Goal: Transaction & Acquisition: Obtain resource

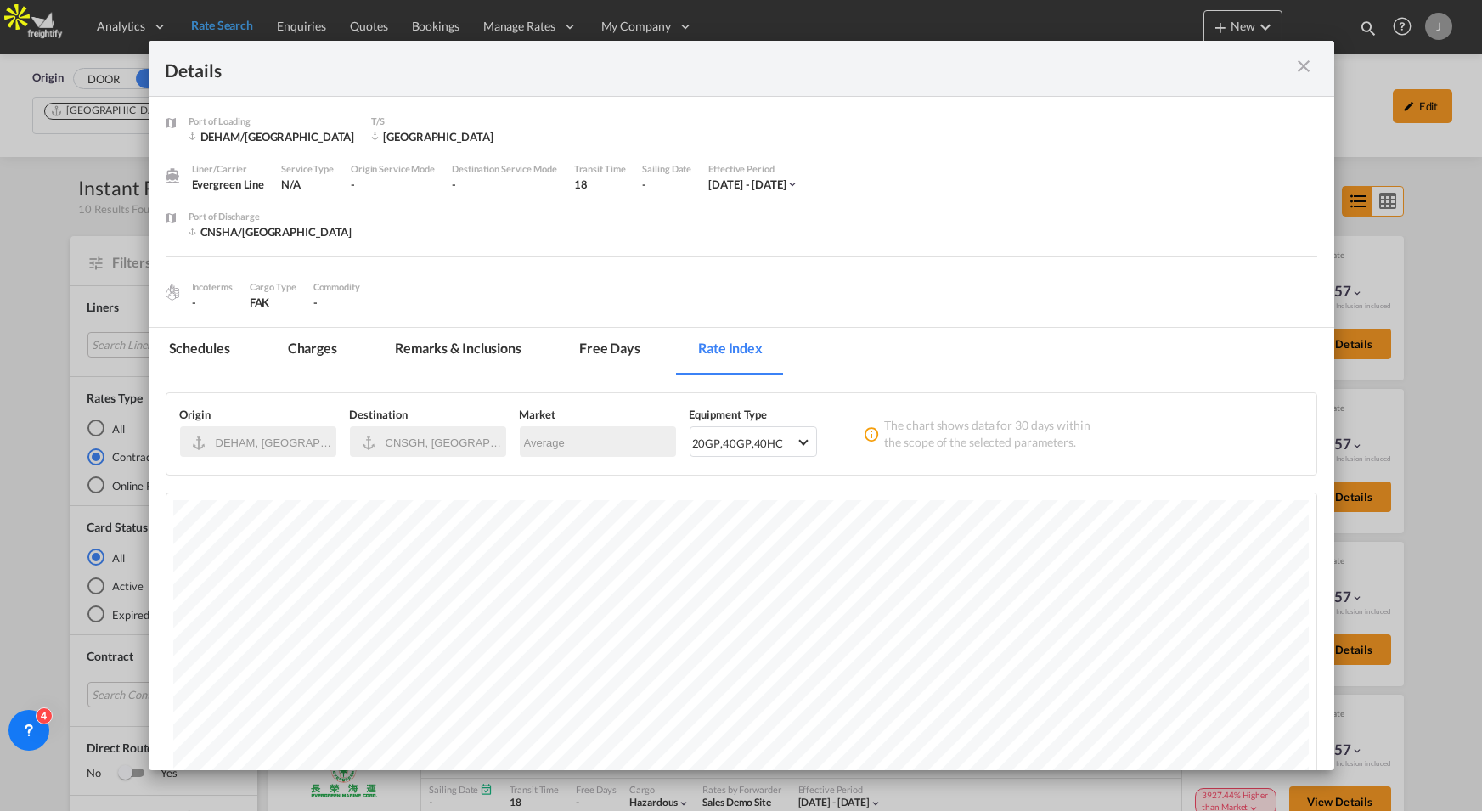
scroll to position [738, 1185]
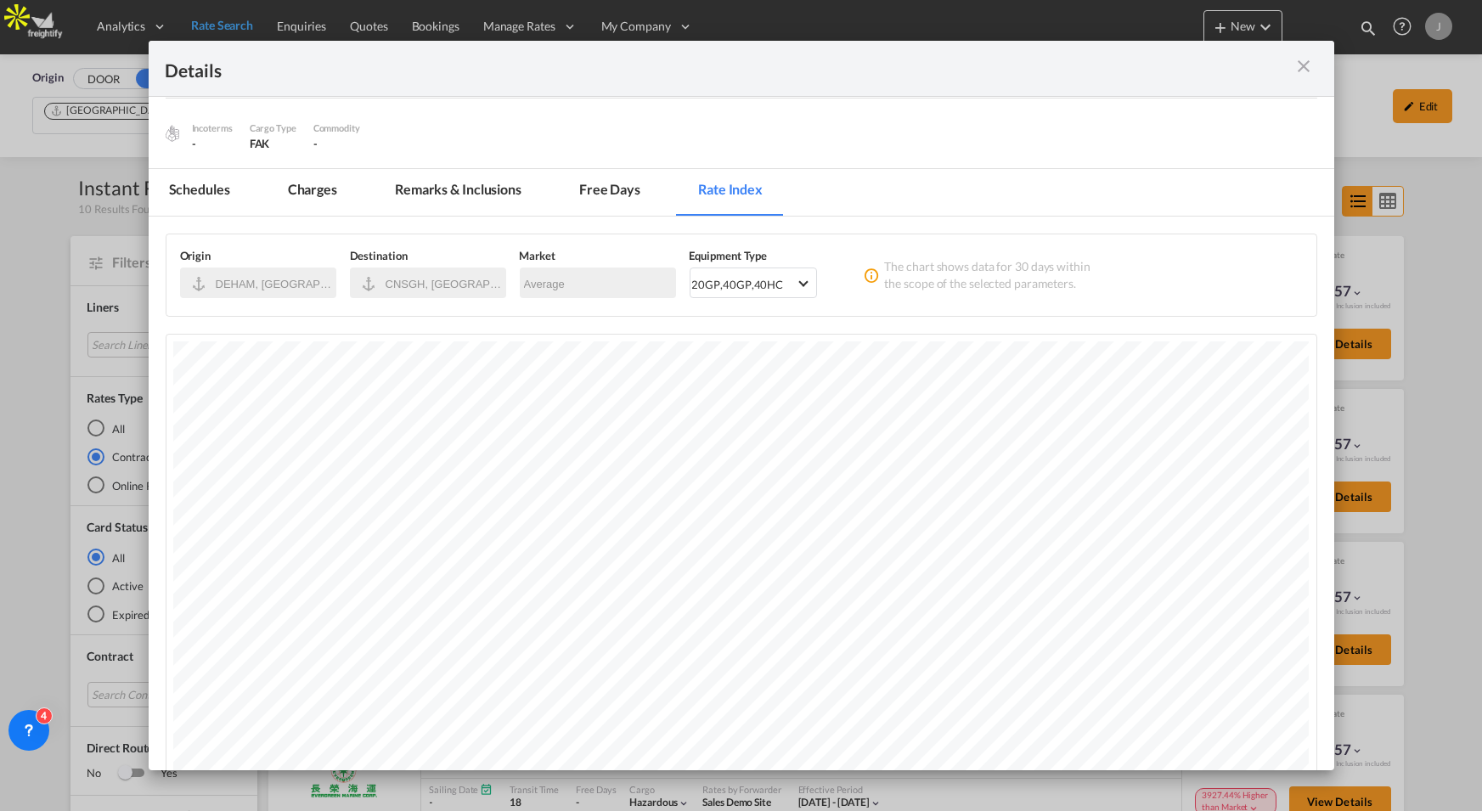
click at [1302, 67] on md-icon "icon-close m-3 fg-AAA8AD cursor" at bounding box center [1304, 66] width 20 height 20
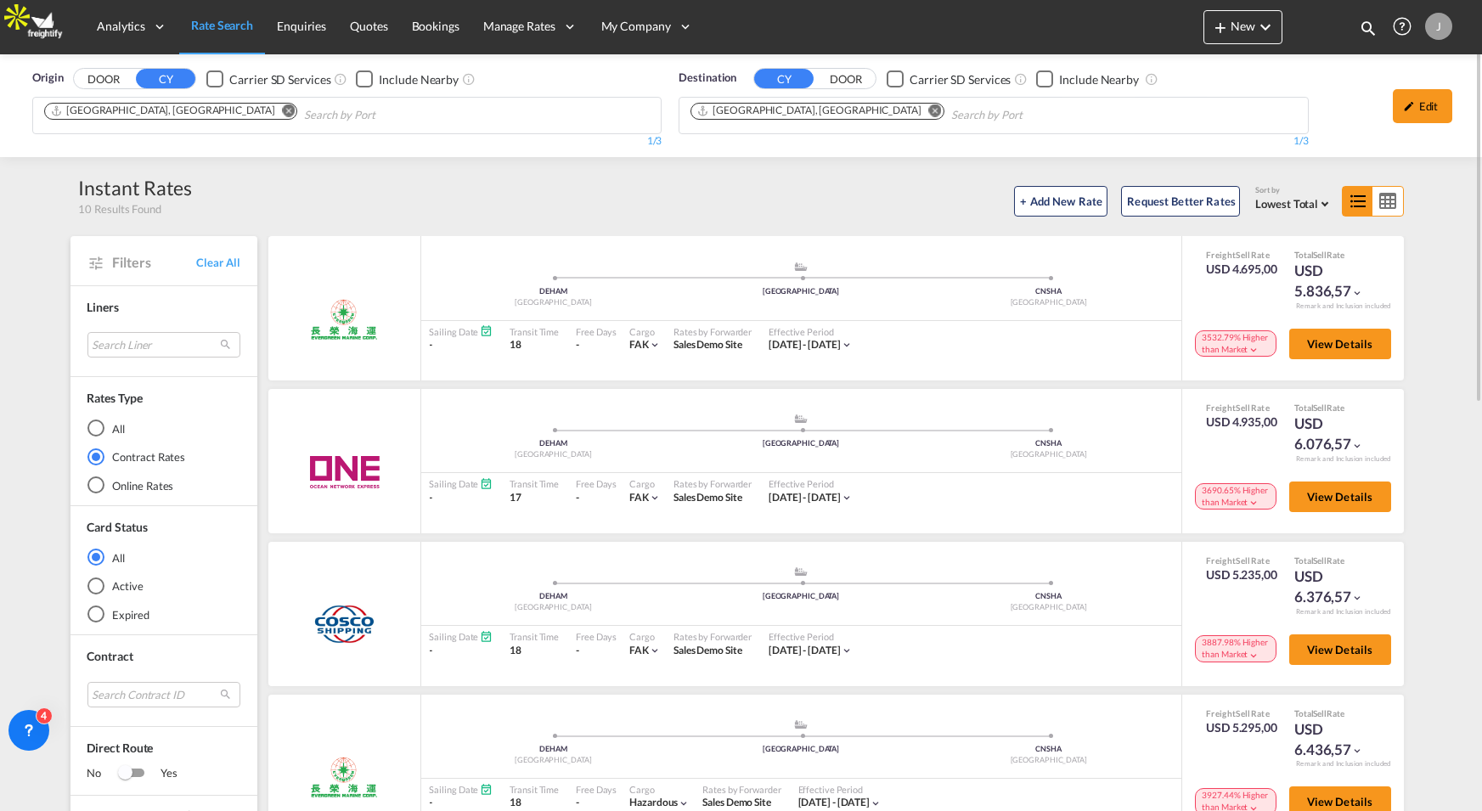
click at [228, 30] on span "Rate Search" at bounding box center [222, 25] width 62 height 14
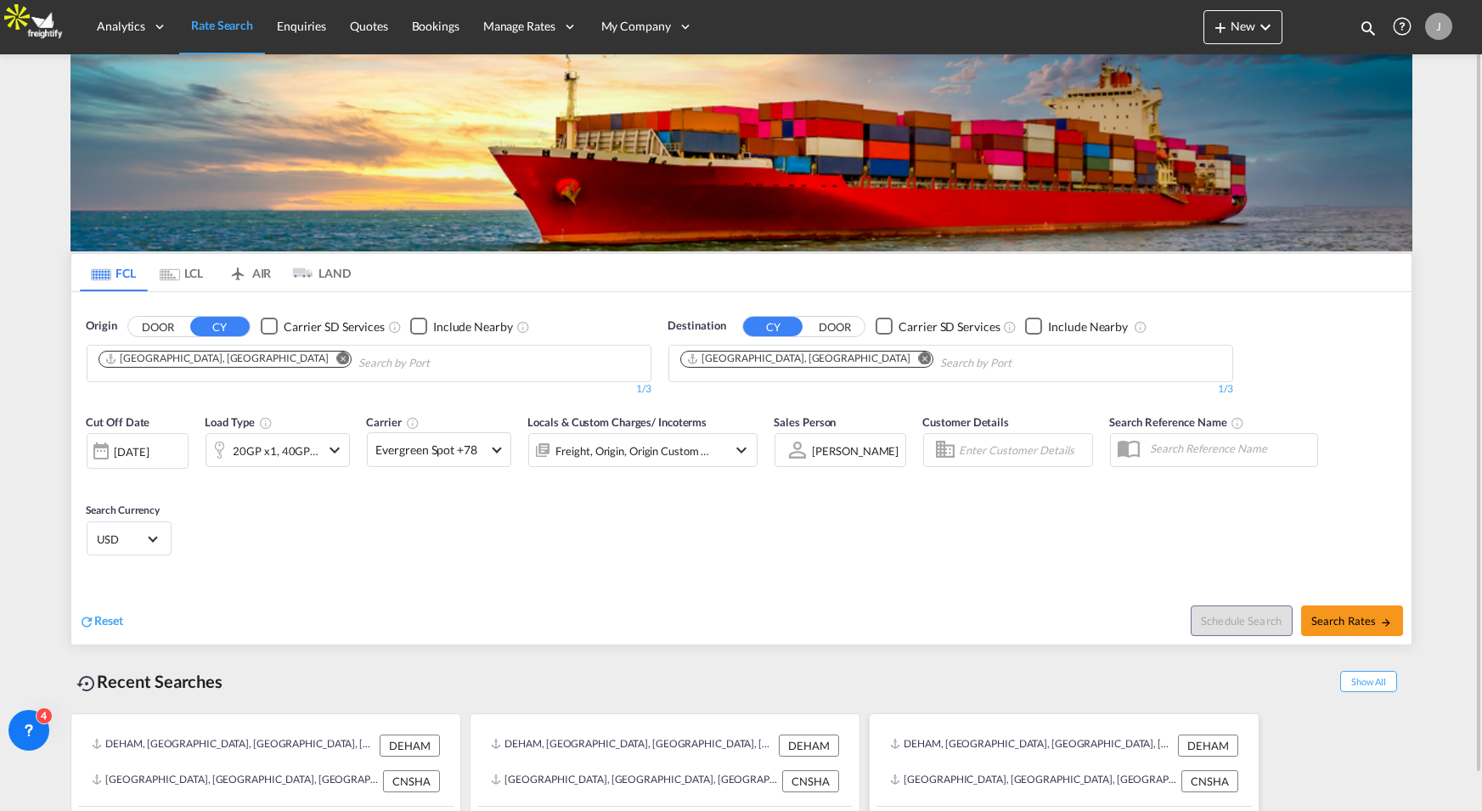
scroll to position [38, 0]
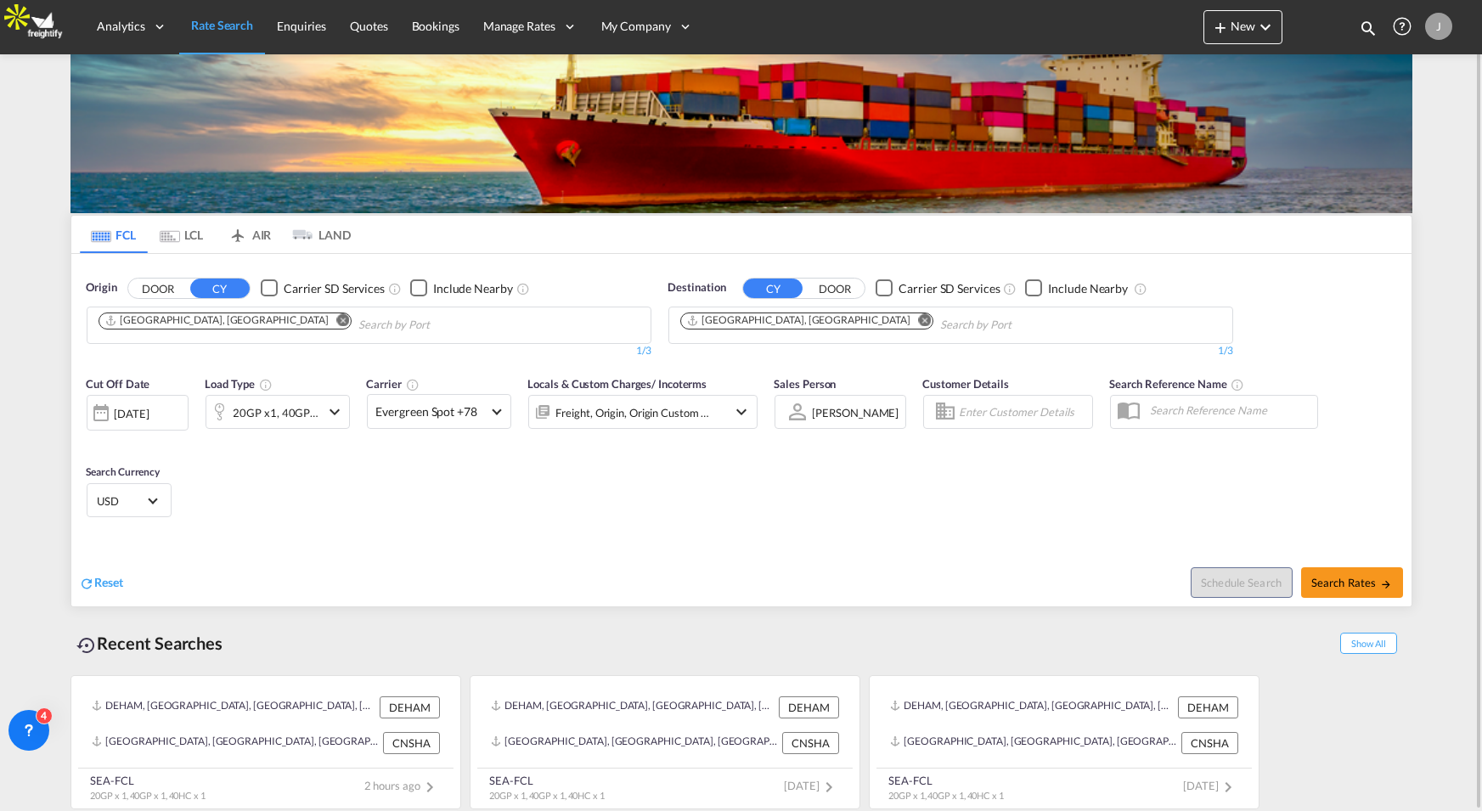
click at [161, 291] on button "DOOR" at bounding box center [157, 288] width 59 height 20
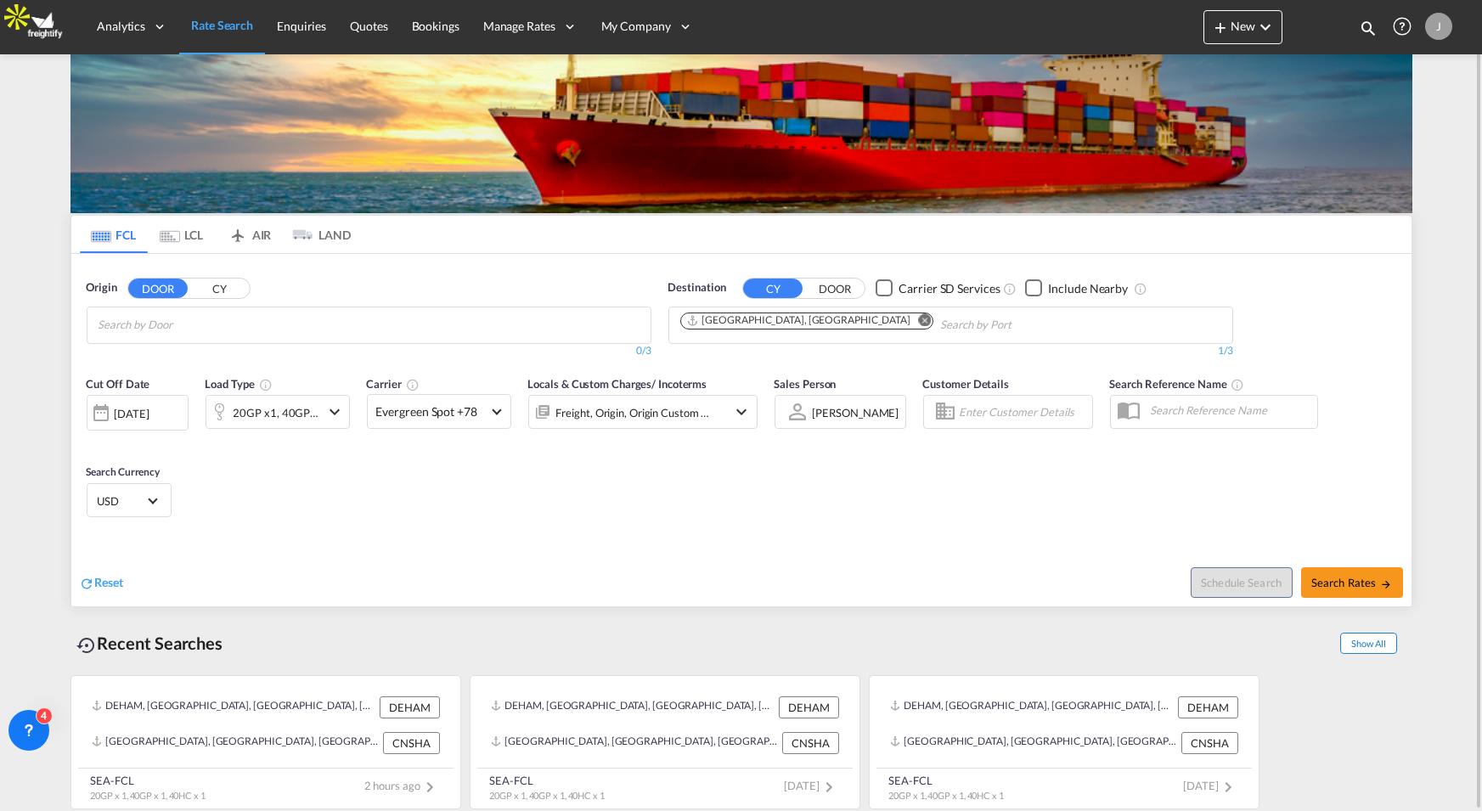
click at [1362, 636] on span "Show All" at bounding box center [1368, 643] width 56 height 21
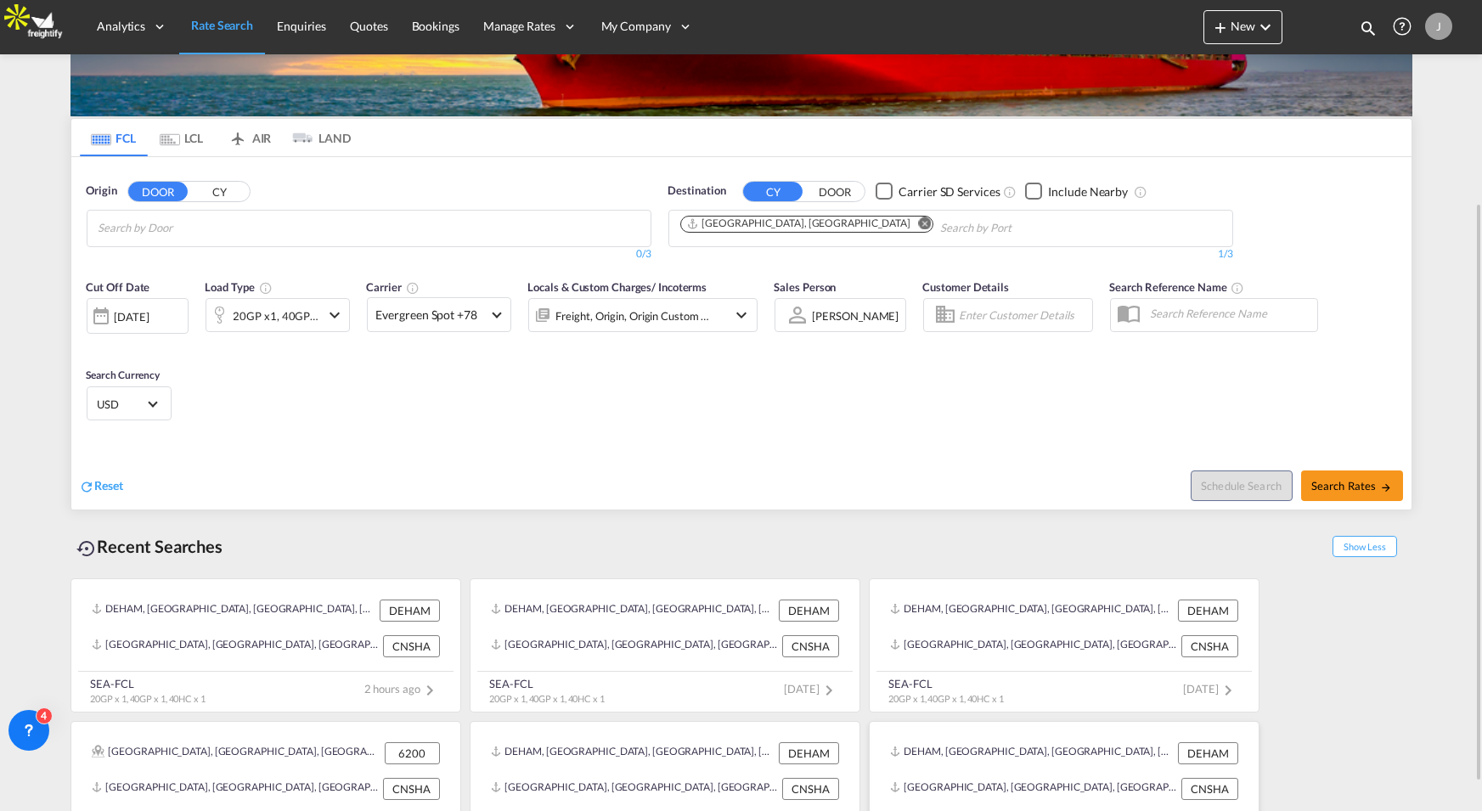
scroll to position [322, 0]
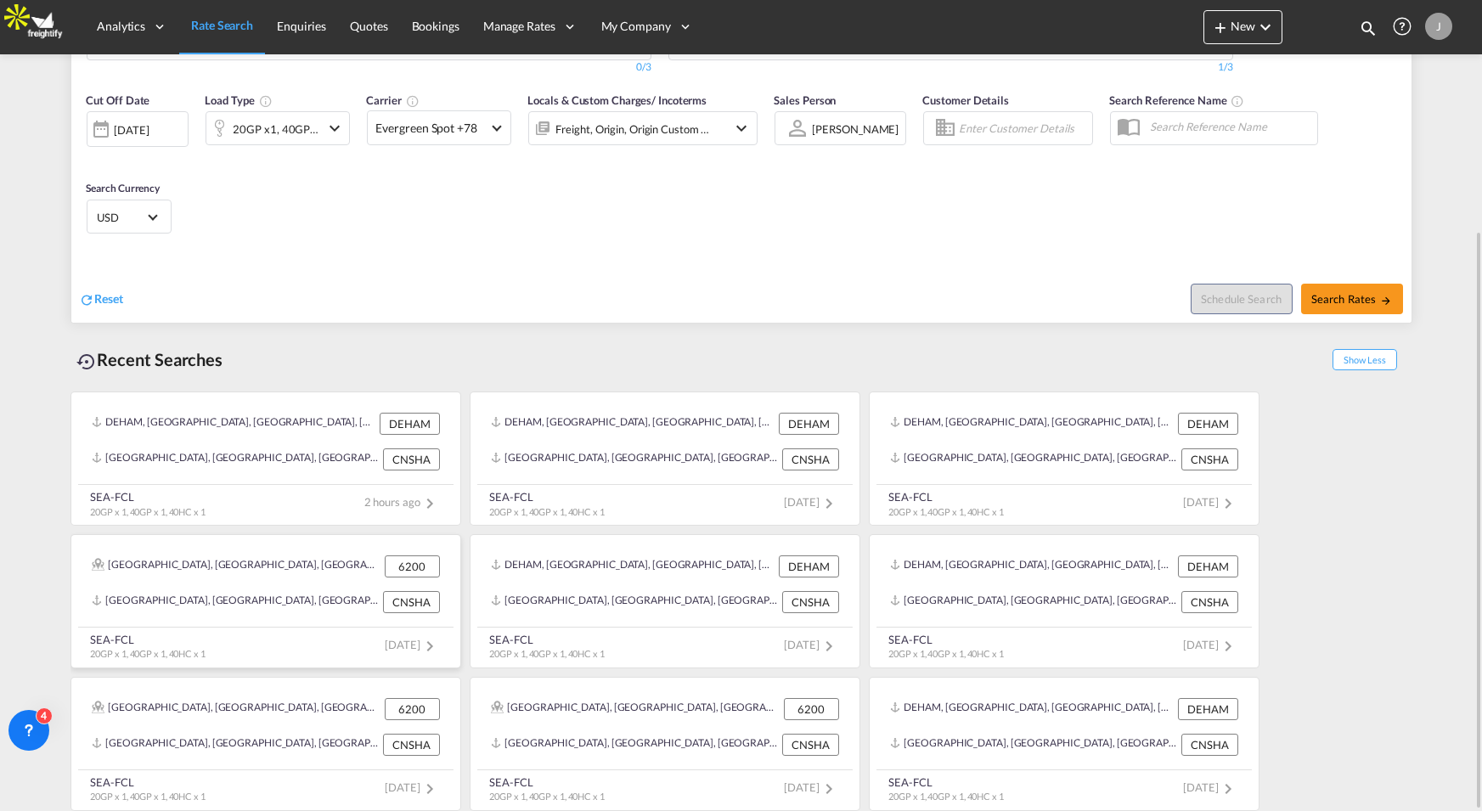
click at [245, 555] on div "Aabæk, Aabenraa, Akselbjerg, Årup, Årup Skov, Avbæk, Barsmark, Barsoelanding, B…" at bounding box center [236, 566] width 289 height 22
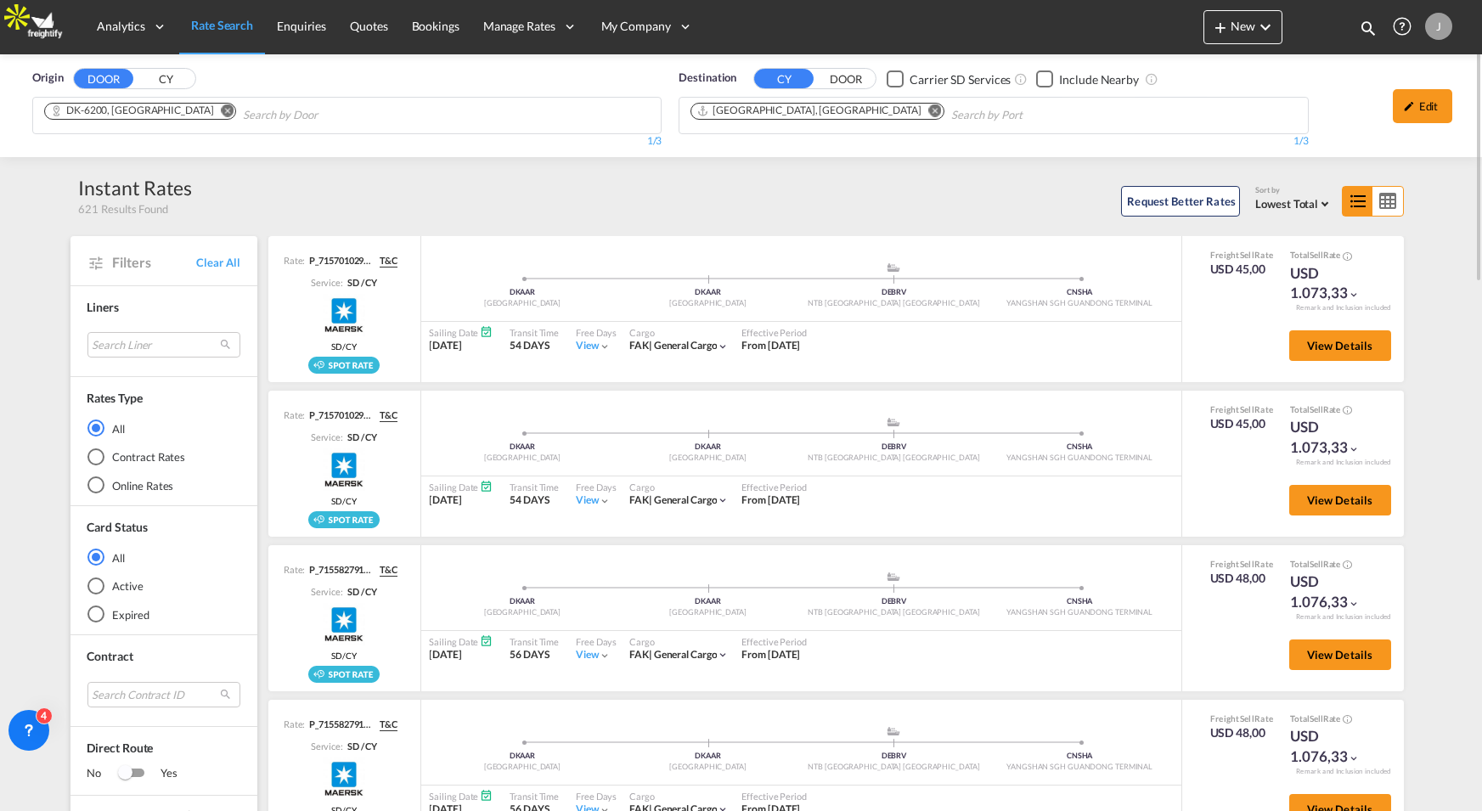
click at [94, 458] on div "Contract Rates" at bounding box center [95, 456] width 17 height 17
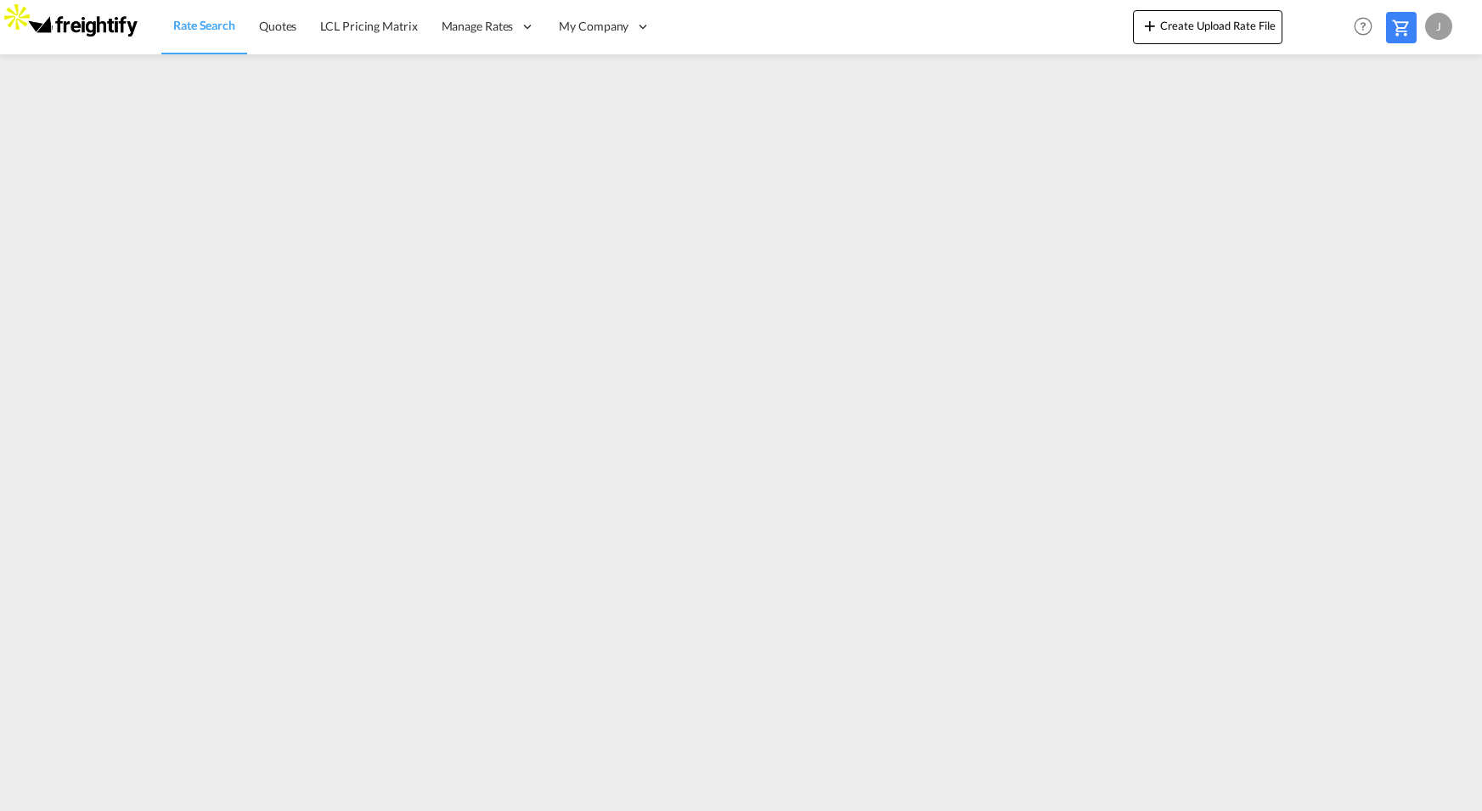
click at [201, 30] on span "Rate Search" at bounding box center [204, 25] width 62 height 14
